Goal: Task Accomplishment & Management: Complete application form

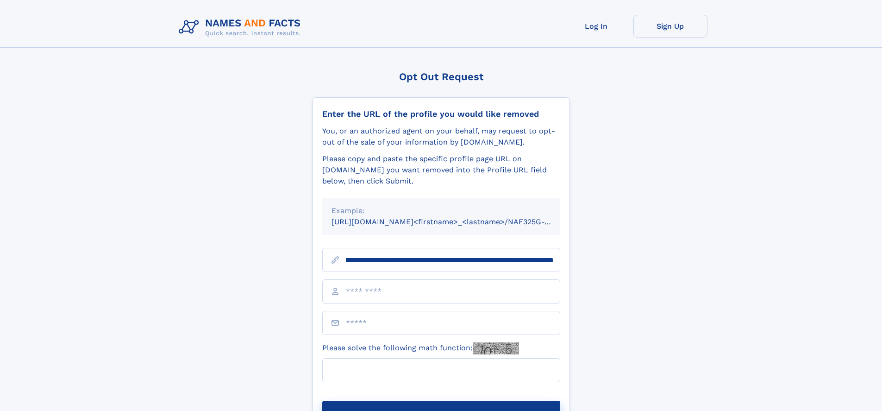
scroll to position [0, 104]
type input "**********"
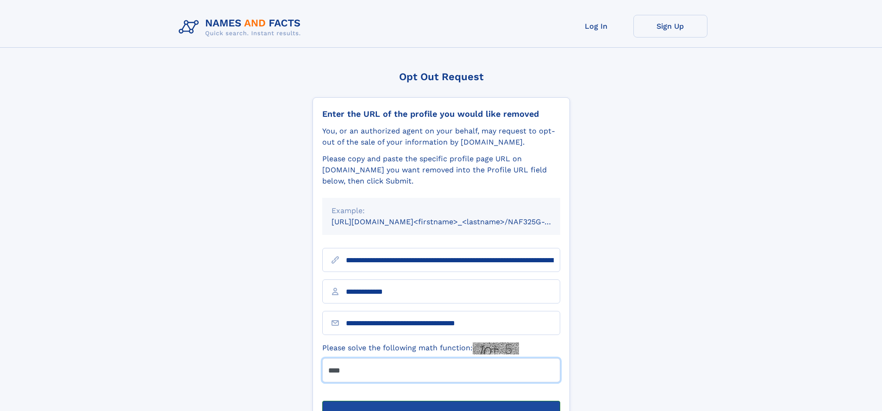
type input "****"
click at [441, 400] on button "Submit Opt Out Request" at bounding box center [441, 415] width 238 height 30
